Goal: Check status: Check status

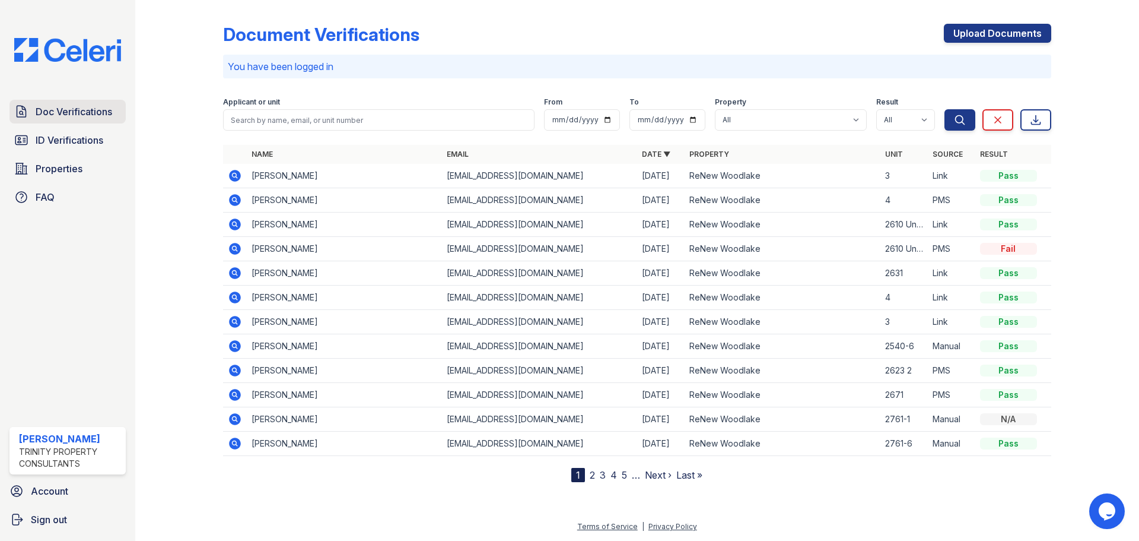
click at [72, 105] on span "Doc Verifications" at bounding box center [74, 111] width 77 height 14
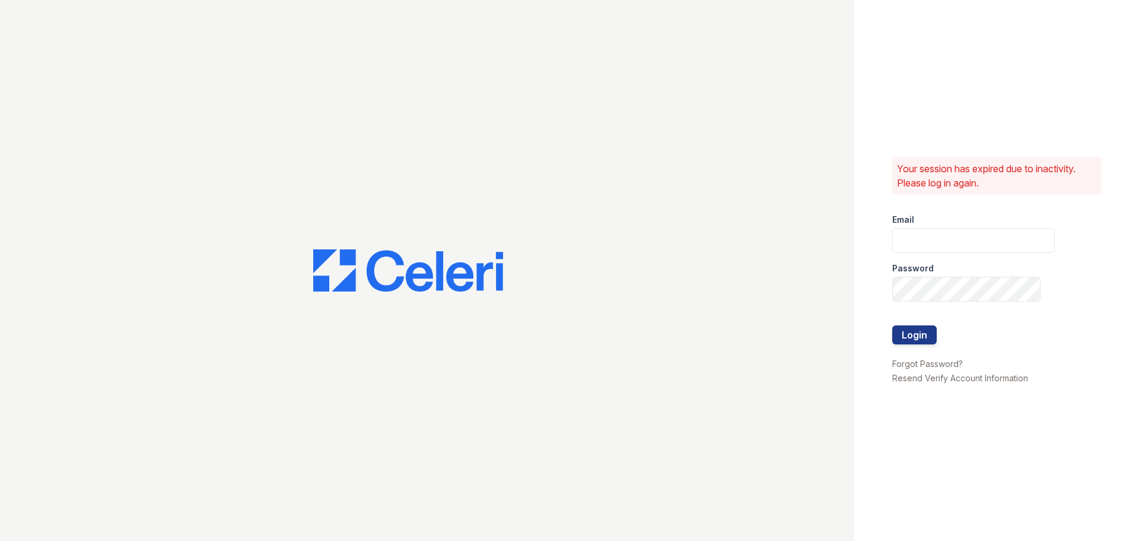
type input "ckeena@trinity-pm.com"
click at [918, 332] on button "Login" at bounding box center [914, 334] width 45 height 19
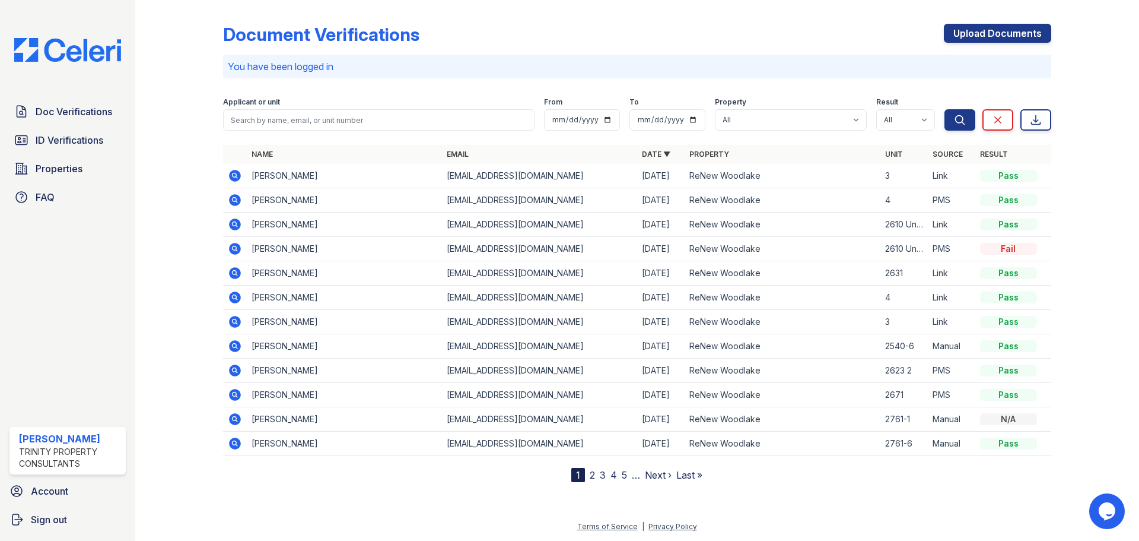
click at [229, 176] on icon at bounding box center [235, 176] width 14 height 14
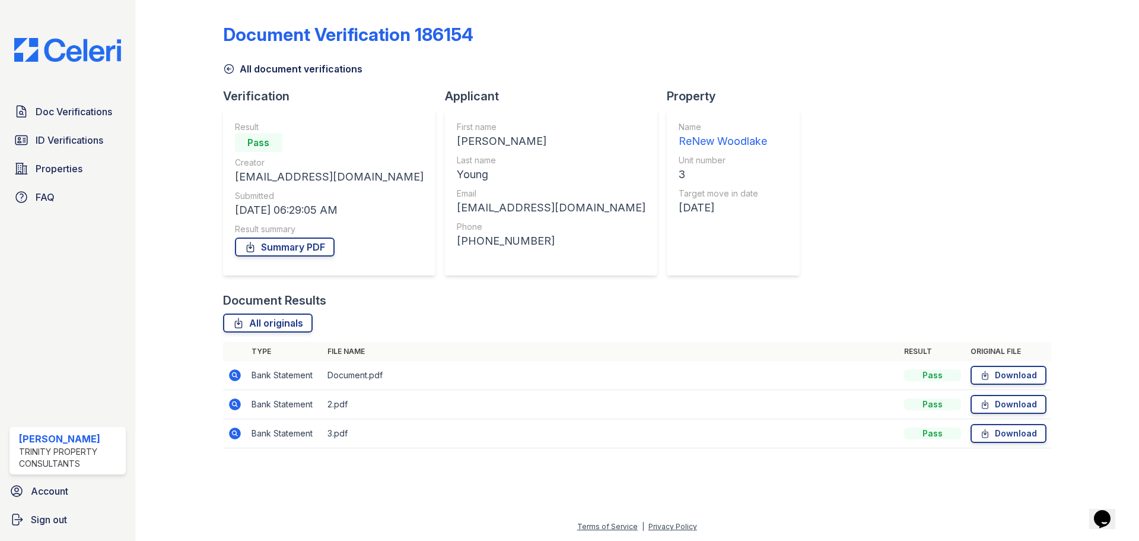
drag, startPoint x: 227, startPoint y: 370, endPoint x: 241, endPoint y: 377, distance: 15.7
click at [227, 370] on td at bounding box center [235, 375] width 24 height 29
click at [241, 377] on icon at bounding box center [235, 375] width 14 height 14
